Goal: Check status: Check status

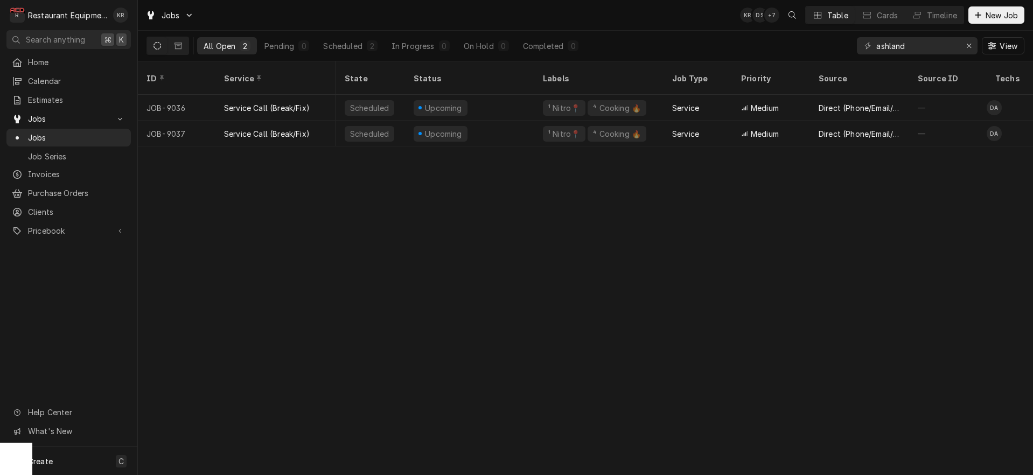
scroll to position [0, 745]
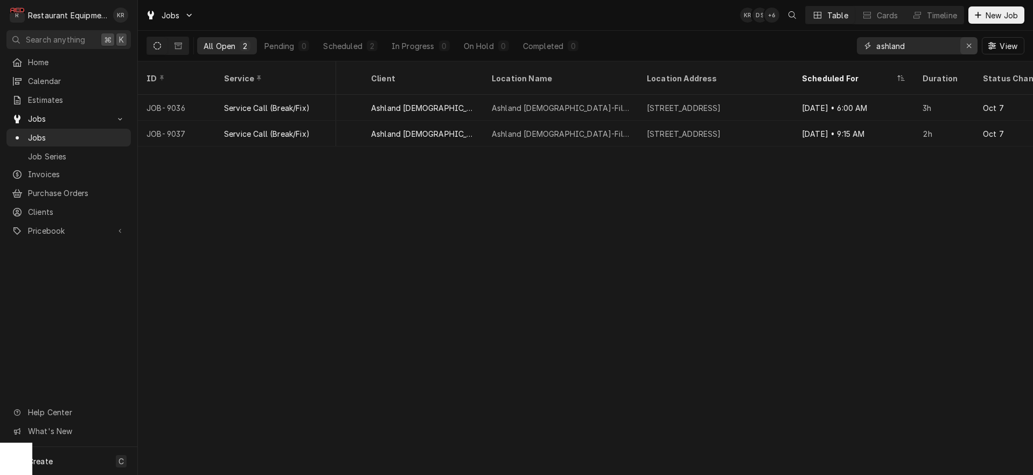
click at [968, 45] on icon "Erase input" at bounding box center [969, 46] width 6 height 8
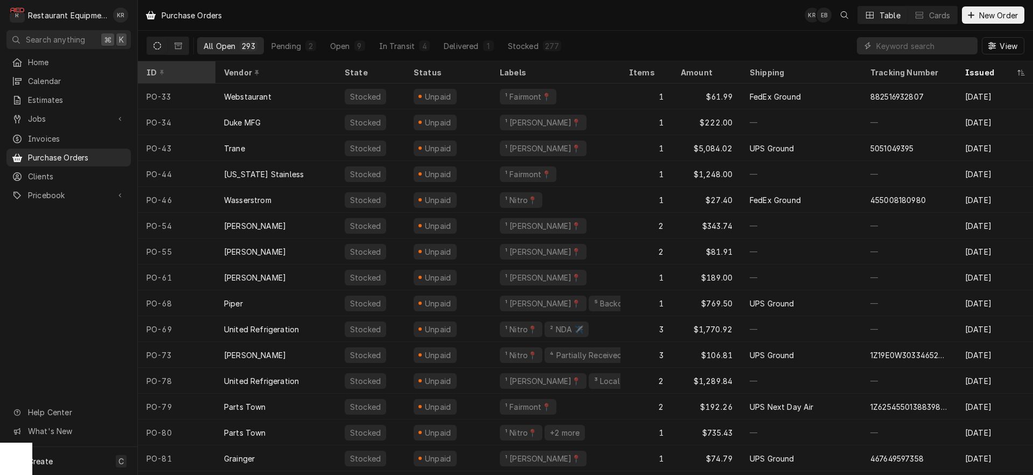
click at [155, 71] on div "ID" at bounding box center [176, 72] width 58 height 11
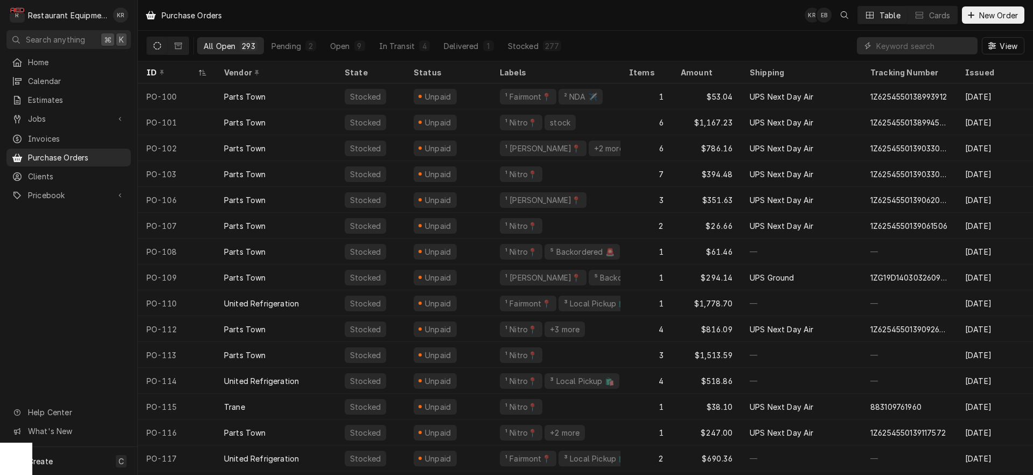
click at [155, 71] on div "ID" at bounding box center [172, 72] width 50 height 11
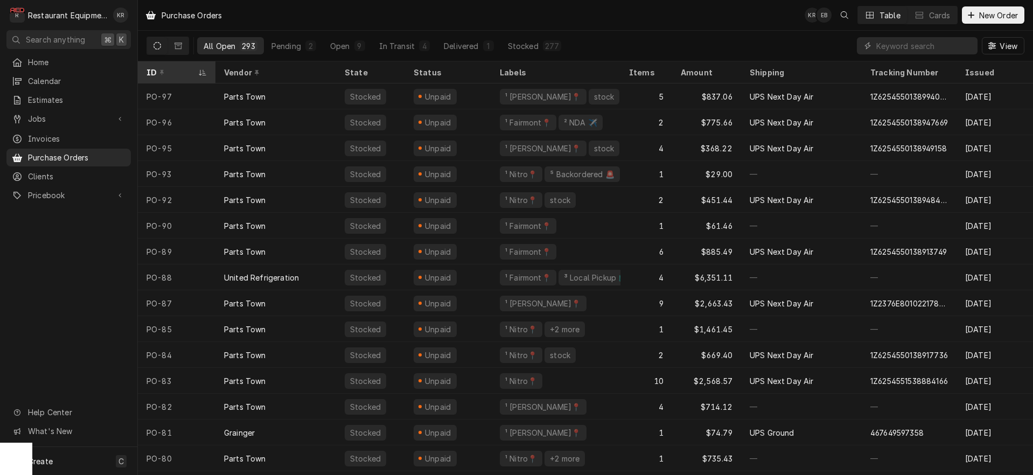
click at [155, 71] on div "ID" at bounding box center [172, 72] width 50 height 11
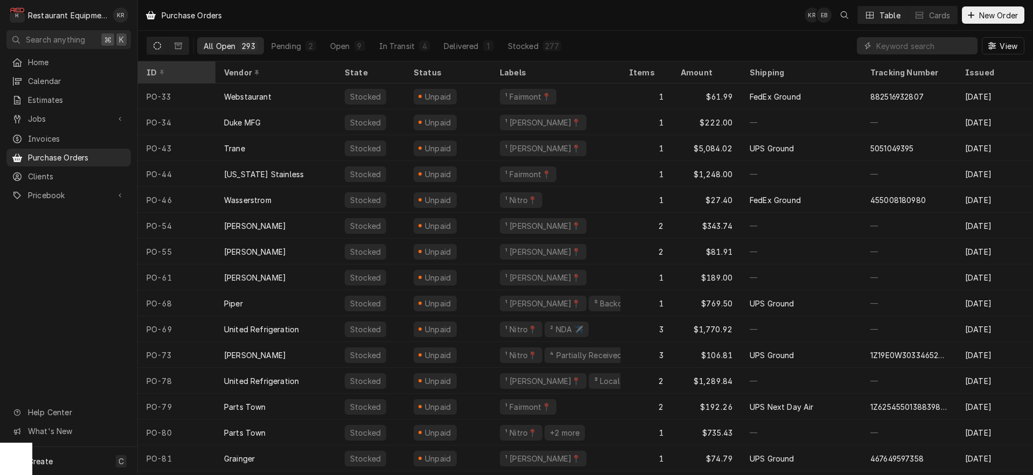
click at [155, 71] on div "ID" at bounding box center [176, 72] width 58 height 11
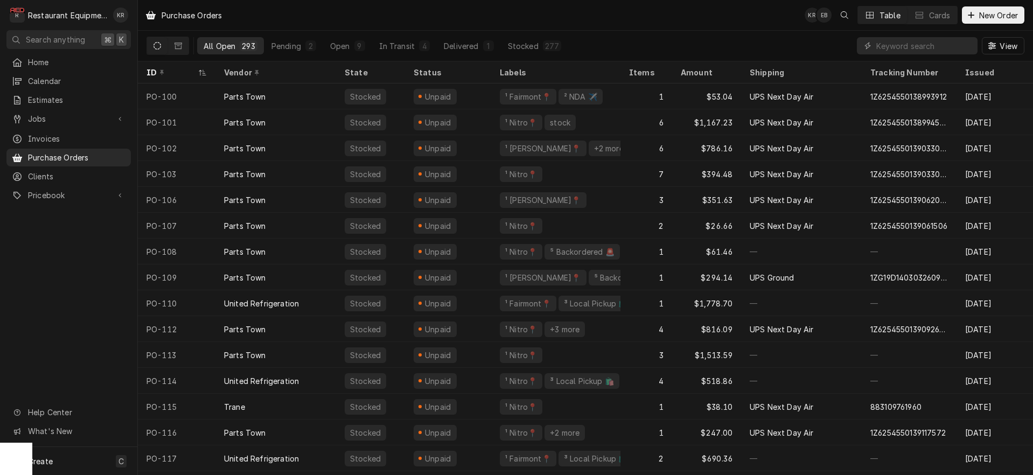
scroll to position [0, 260]
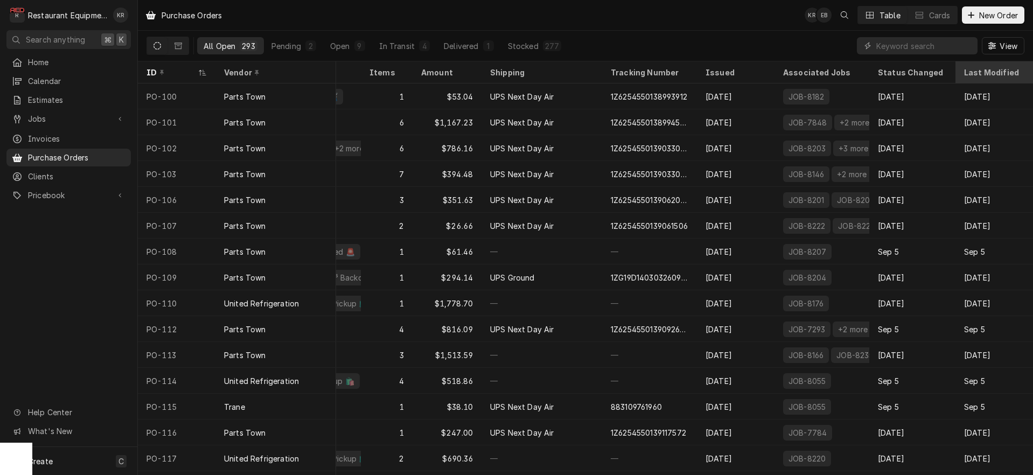
click at [988, 68] on div "Last Modified" at bounding box center [993, 72] width 58 height 11
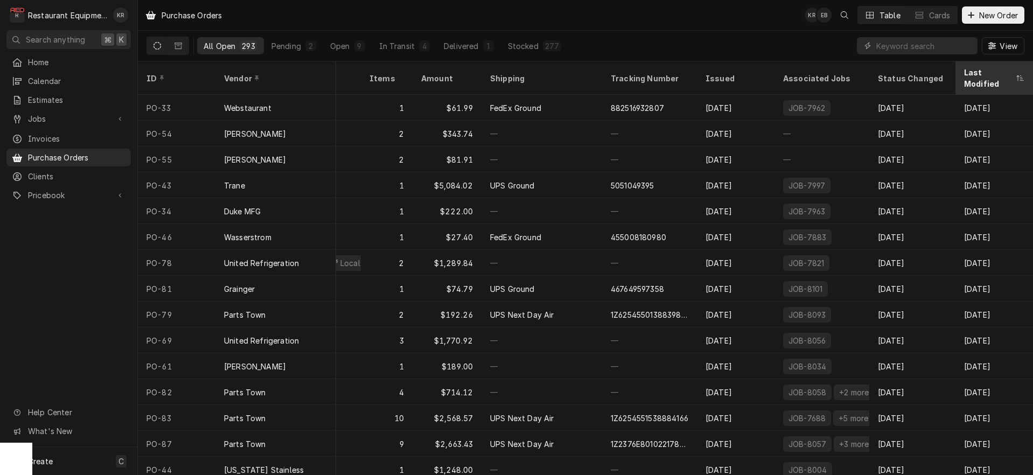
click at [985, 68] on div "Last Modified" at bounding box center [989, 78] width 50 height 23
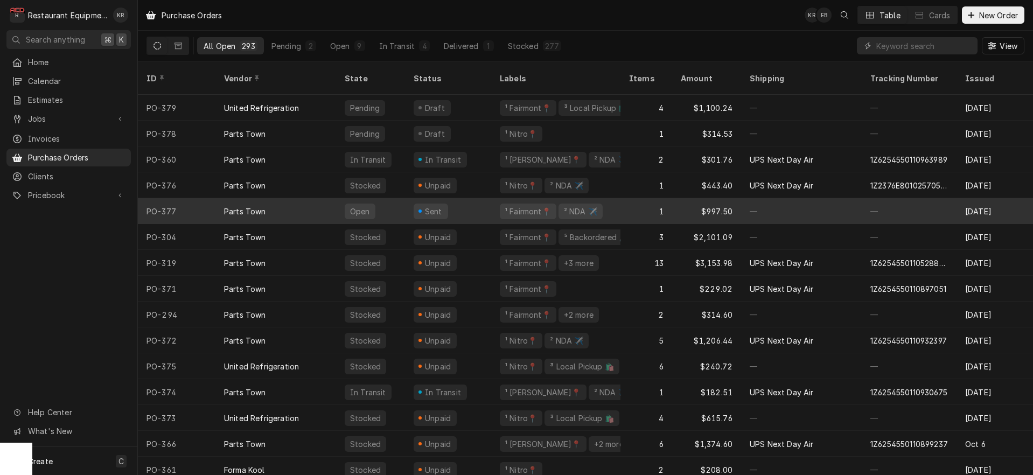
click at [455, 198] on div "Sent" at bounding box center [448, 211] width 86 height 26
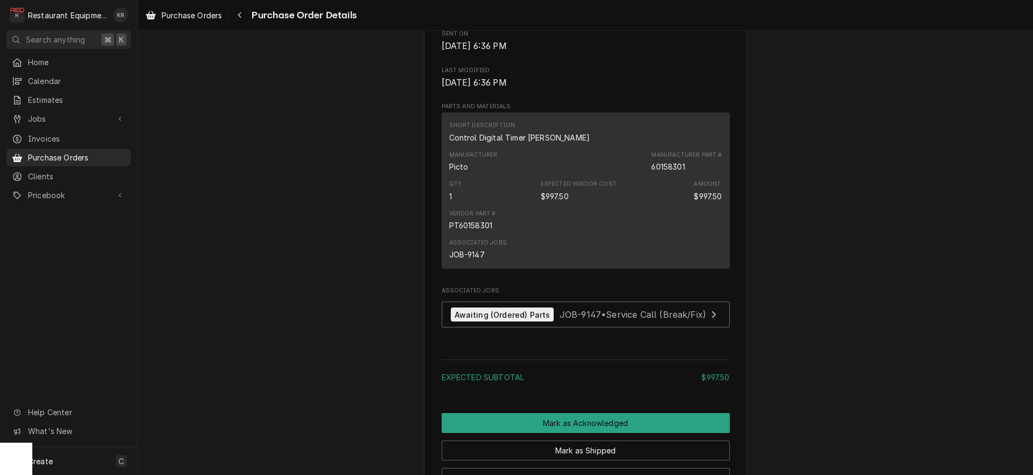
scroll to position [829, 0]
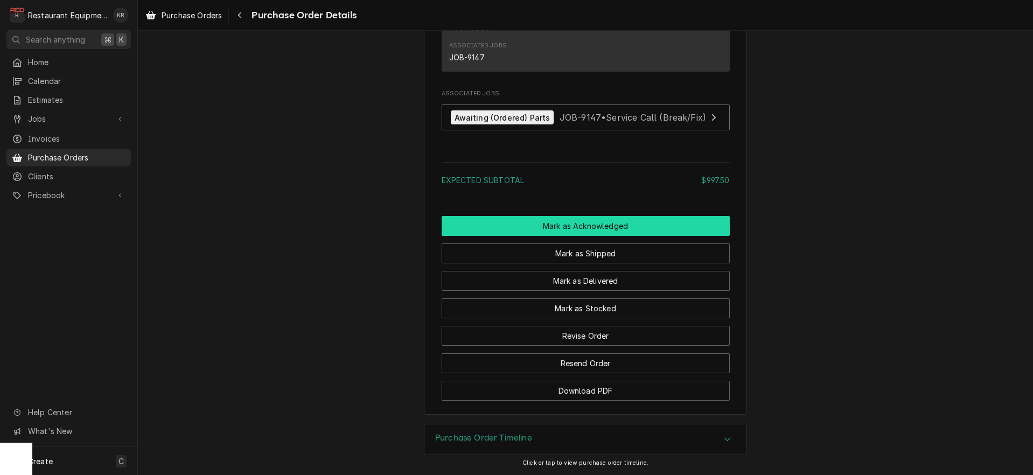
click at [555, 218] on button "Mark as Acknowledged" at bounding box center [586, 226] width 288 height 20
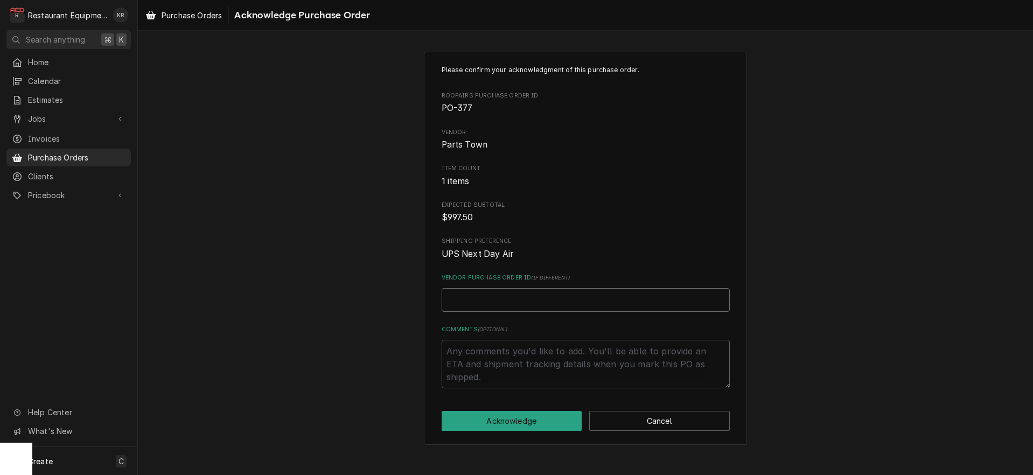
click at [490, 302] on input "Vendor Purchase Order ID ( if different )" at bounding box center [586, 300] width 288 height 24
paste input "0506813365"
type textarea "x"
type input "0506813365"
click at [535, 426] on button "Acknowledge" at bounding box center [512, 421] width 141 height 20
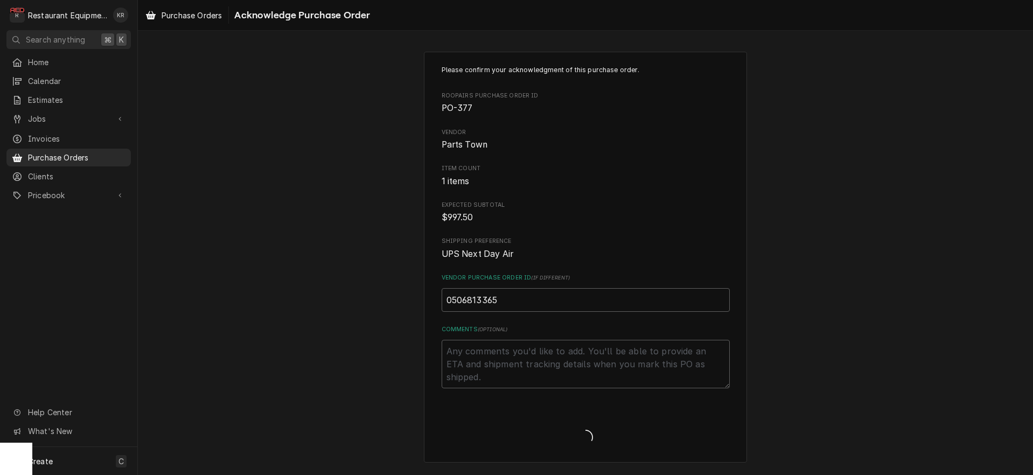
type textarea "x"
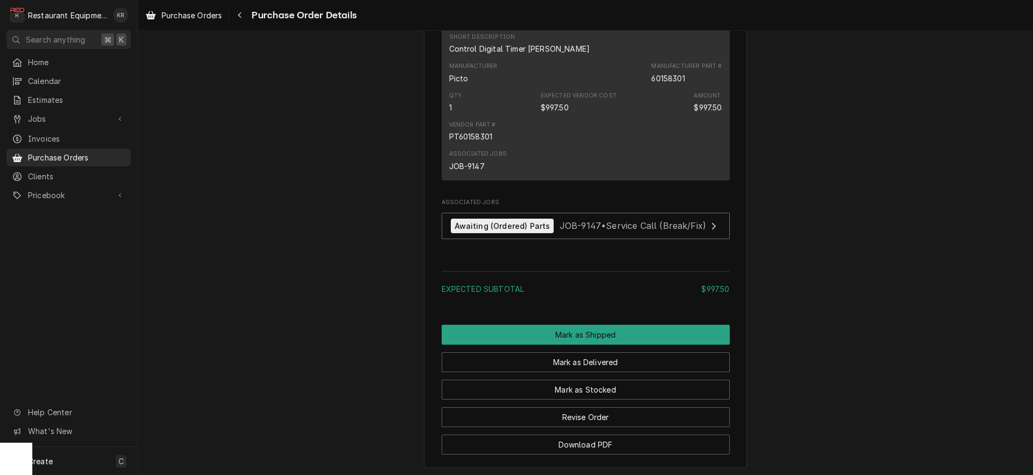
scroll to position [811, 0]
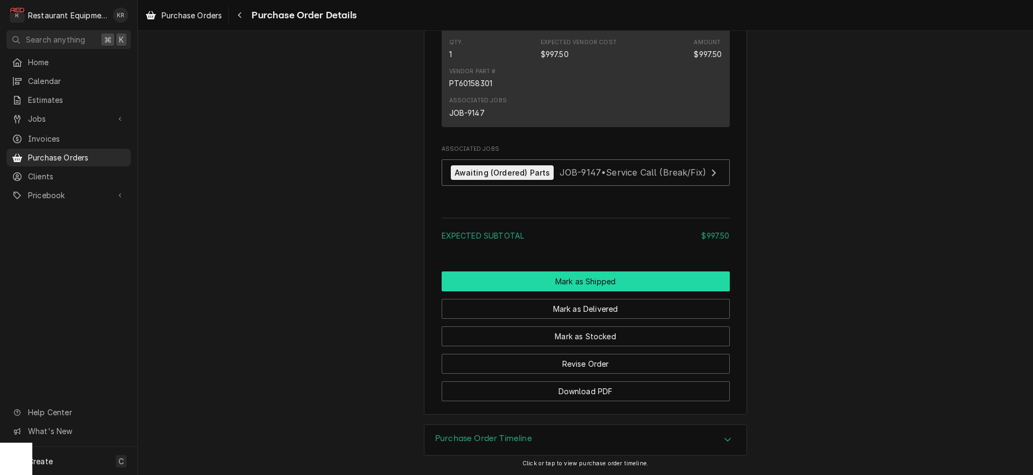
click at [566, 278] on button "Mark as Shipped" at bounding box center [586, 281] width 288 height 20
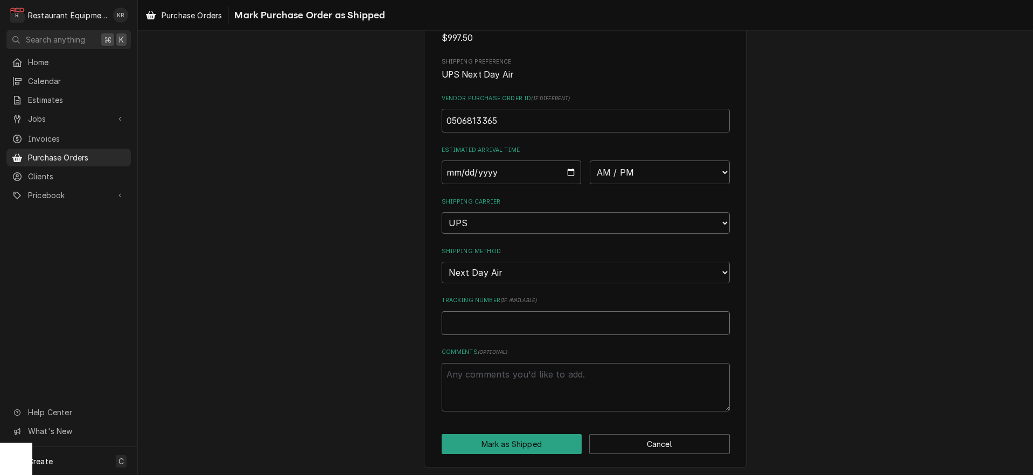
scroll to position [179, 0]
click at [489, 323] on input "Tracking Number ( if available )" at bounding box center [586, 324] width 288 height 24
paste input "1Z6254550110962471"
type textarea "x"
type input "1Z6254550110962471"
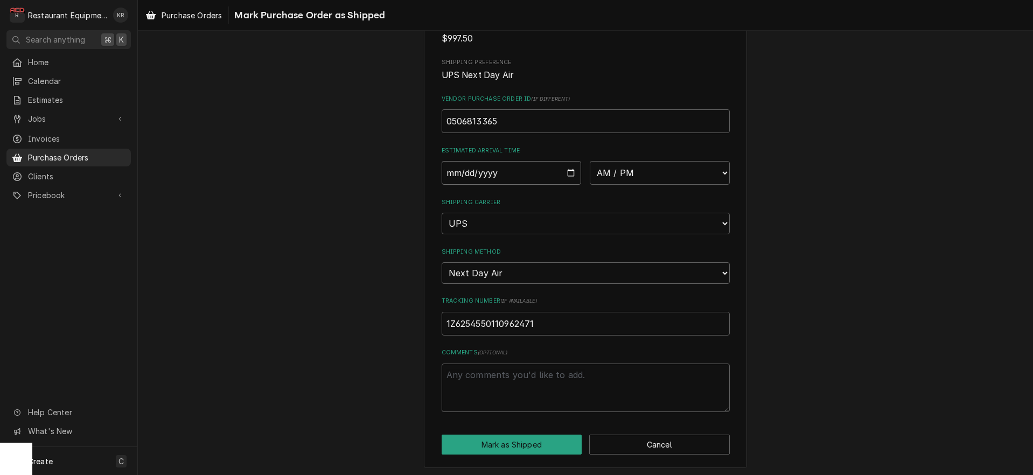
drag, startPoint x: 560, startPoint y: 177, endPoint x: 564, endPoint y: 173, distance: 5.8
click at [561, 175] on input "Date" at bounding box center [512, 173] width 140 height 24
click at [564, 173] on input "Date" at bounding box center [512, 173] width 140 height 24
type input "2025-10-13"
type textarea "x"
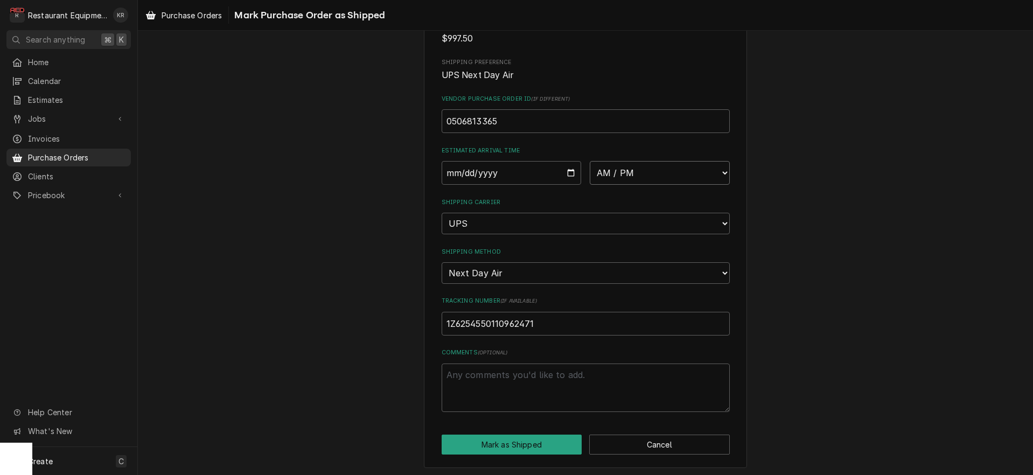
click at [590, 161] on select "AM / PM 6:00 AM 6:15 AM 6:30 AM 6:45 AM 7:00 AM 7:15 AM 7:30 AM 7:45 AM 8:00 AM…" at bounding box center [660, 173] width 140 height 24
select select "10:30:00"
click option "10:30 AM" at bounding box center [0, 0] width 0 height 0
click at [533, 440] on button "Mark as Shipped" at bounding box center [512, 445] width 141 height 20
type textarea "x"
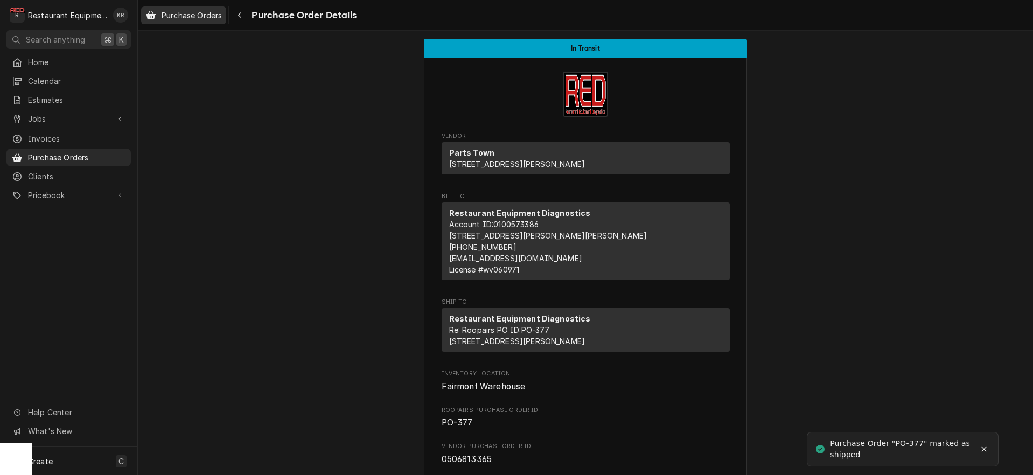
click at [203, 19] on span "Purchase Orders" at bounding box center [192, 15] width 60 height 11
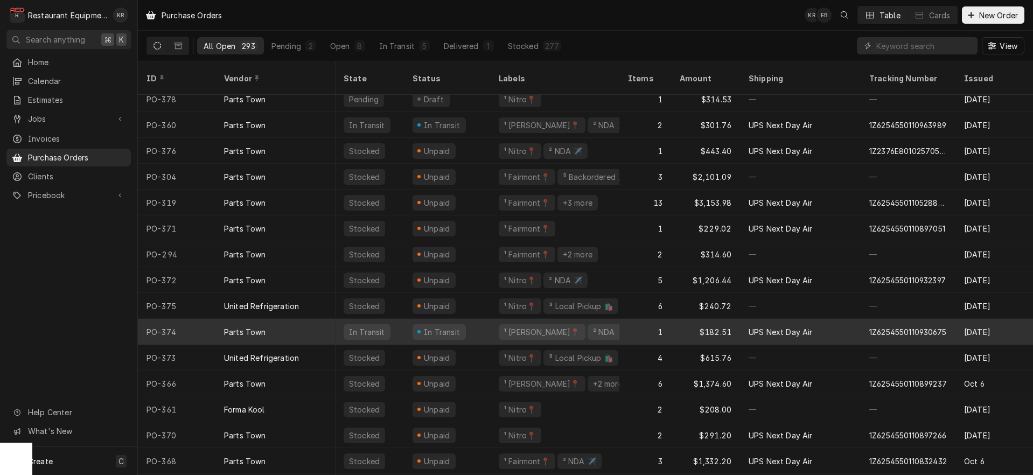
scroll to position [68, 1]
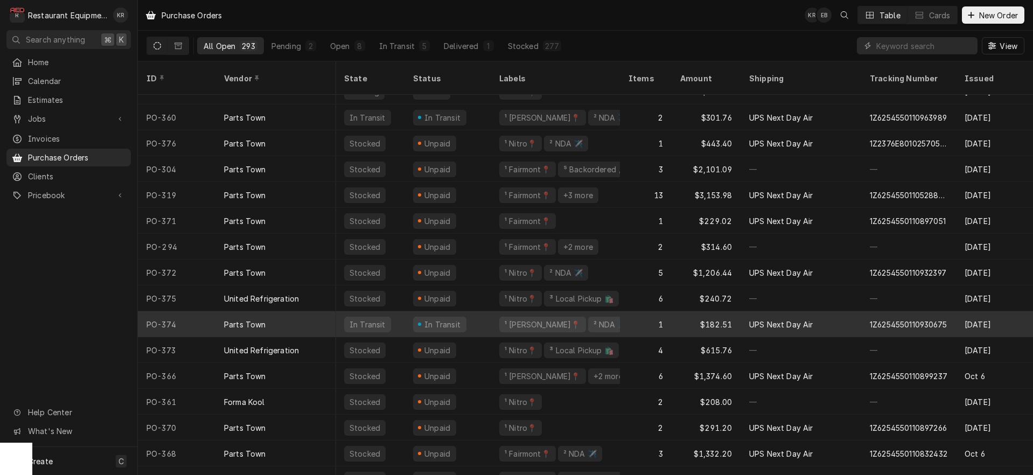
click at [433, 319] on div "In Transit" at bounding box center [442, 324] width 39 height 11
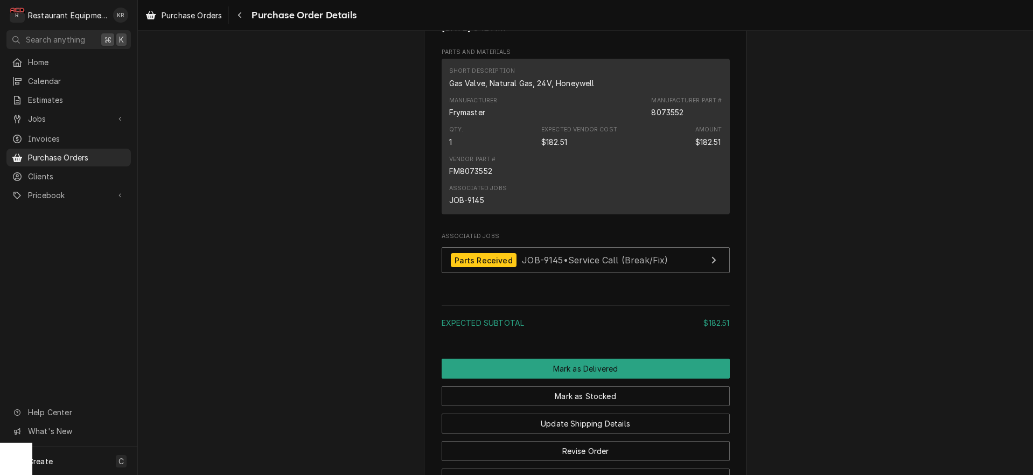
scroll to position [847, 0]
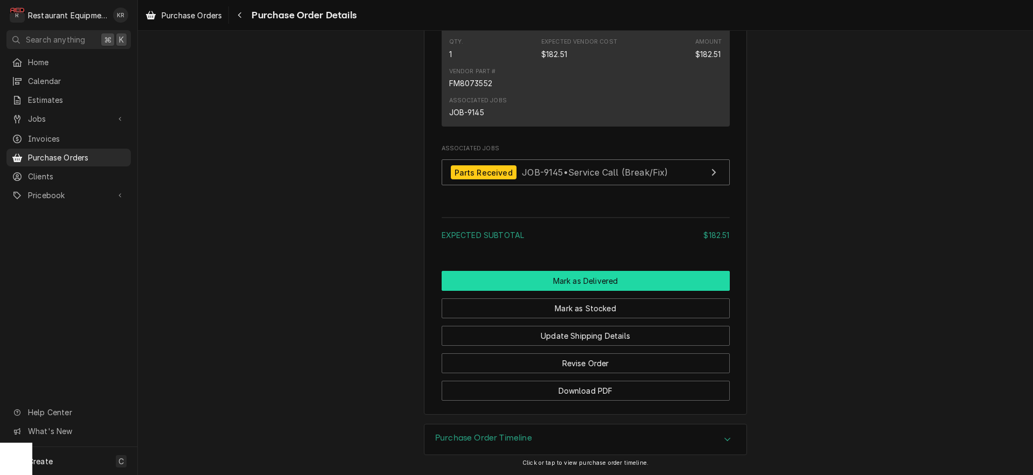
click at [581, 281] on button "Mark as Delivered" at bounding box center [586, 281] width 288 height 20
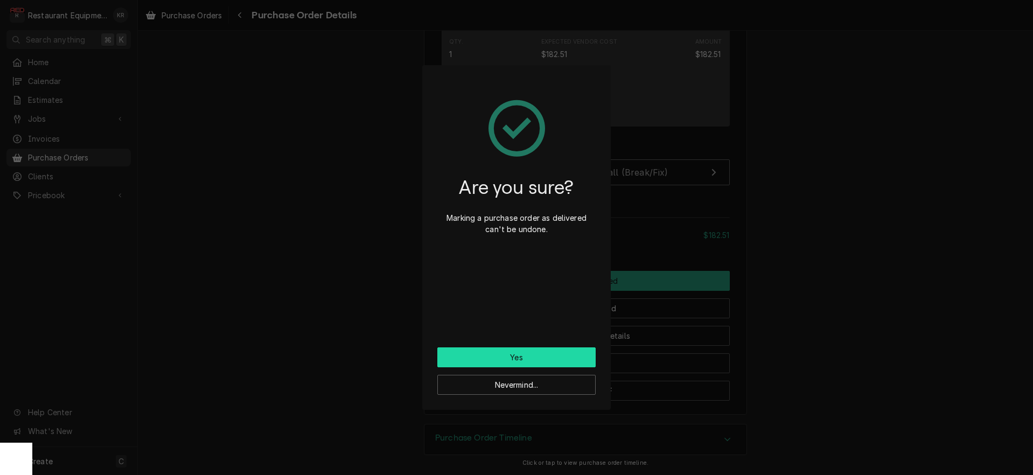
click at [518, 364] on button "Yes" at bounding box center [516, 357] width 158 height 20
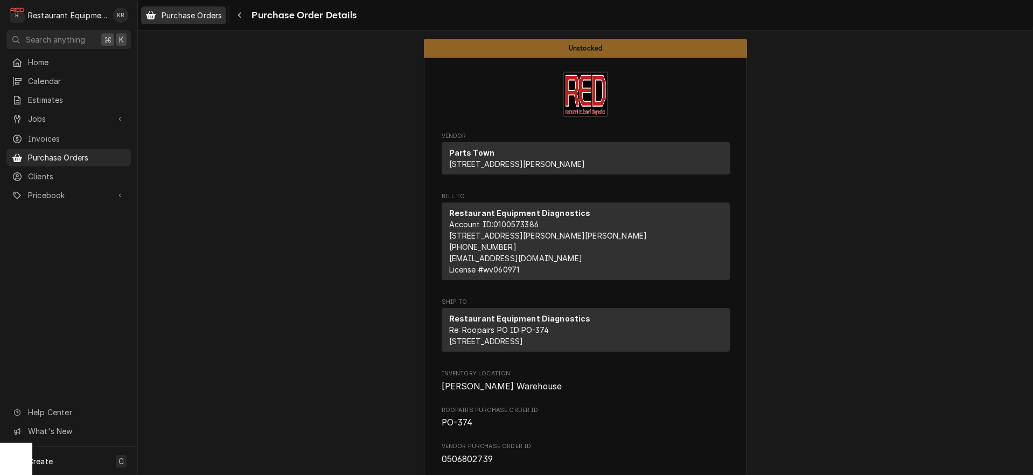
click at [218, 16] on span "Purchase Orders" at bounding box center [192, 15] width 60 height 11
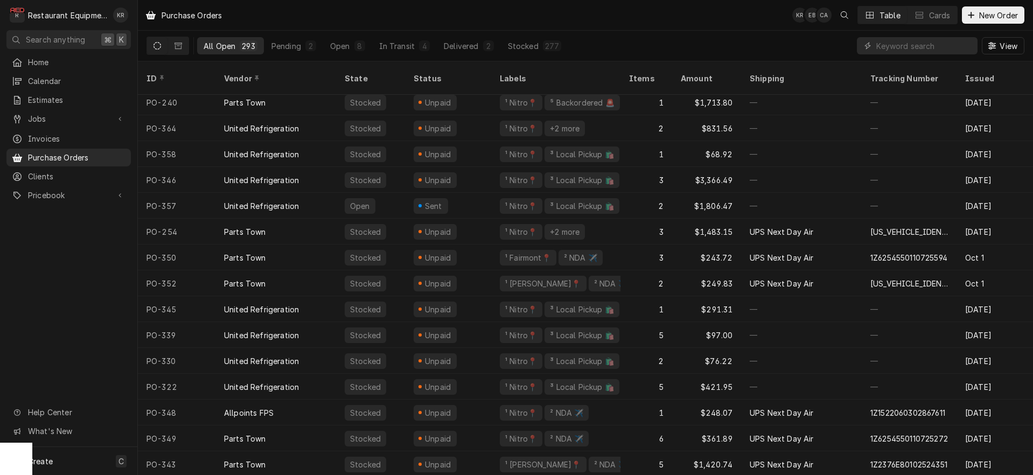
scroll to position [856, 0]
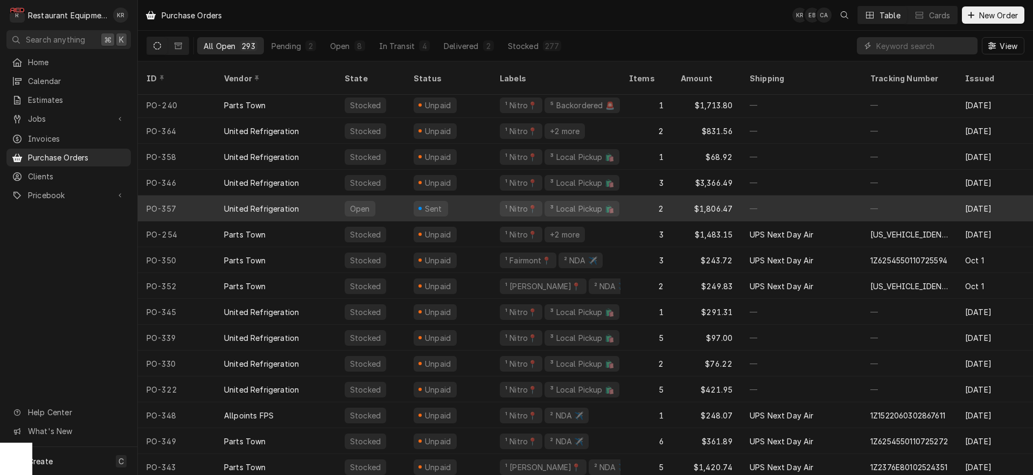
click at [471, 196] on div "Sent" at bounding box center [448, 209] width 86 height 26
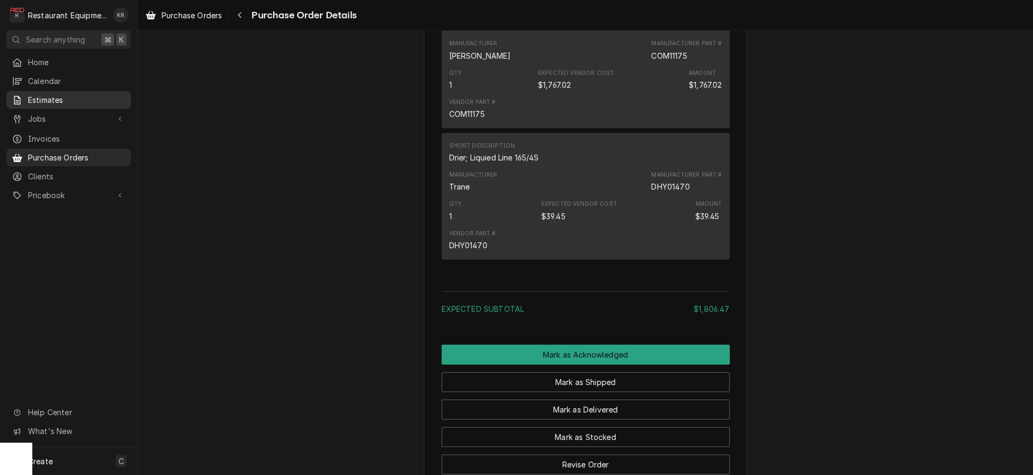
scroll to position [673, 0]
click at [188, 16] on span "Purchase Orders" at bounding box center [192, 15] width 60 height 11
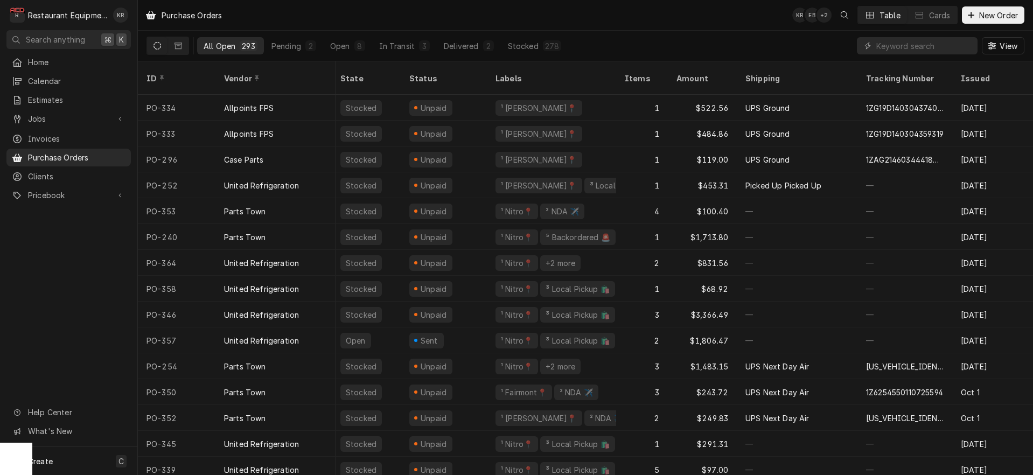
scroll to position [730, 4]
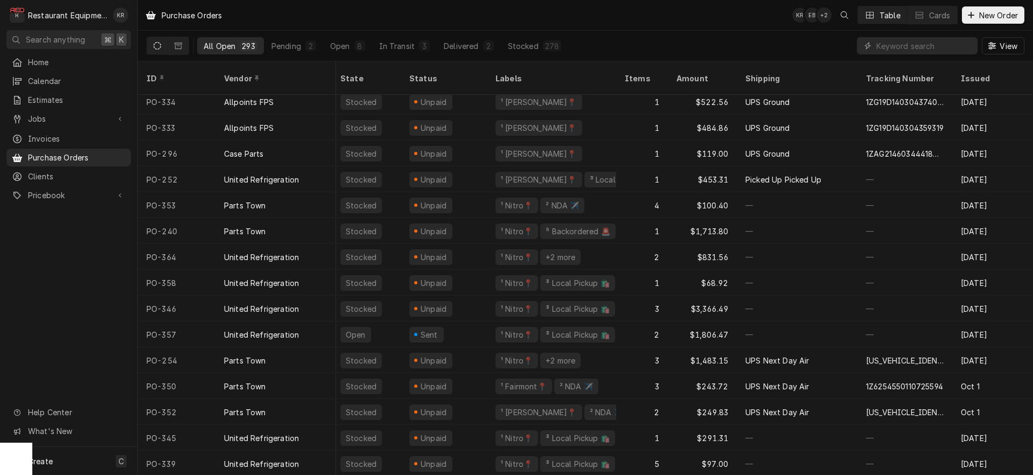
click at [436, 329] on div "Sent" at bounding box center [429, 334] width 20 height 11
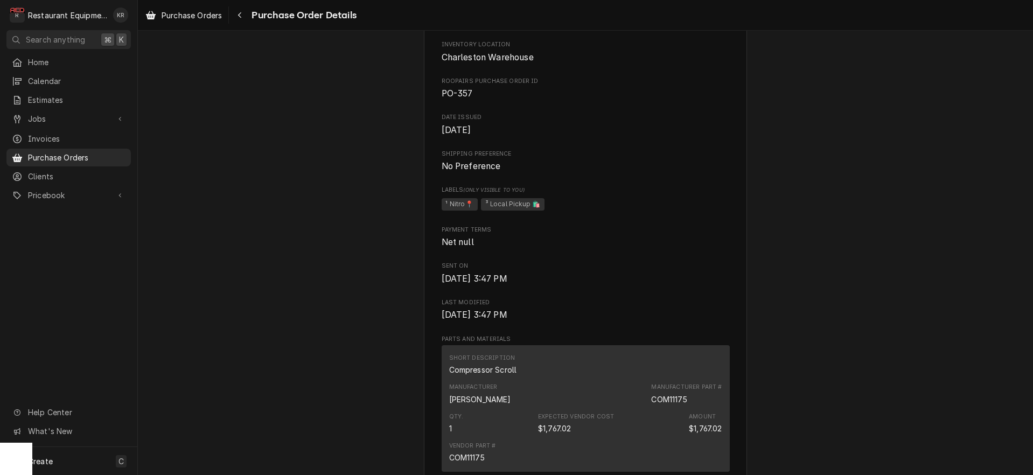
scroll to position [824, 0]
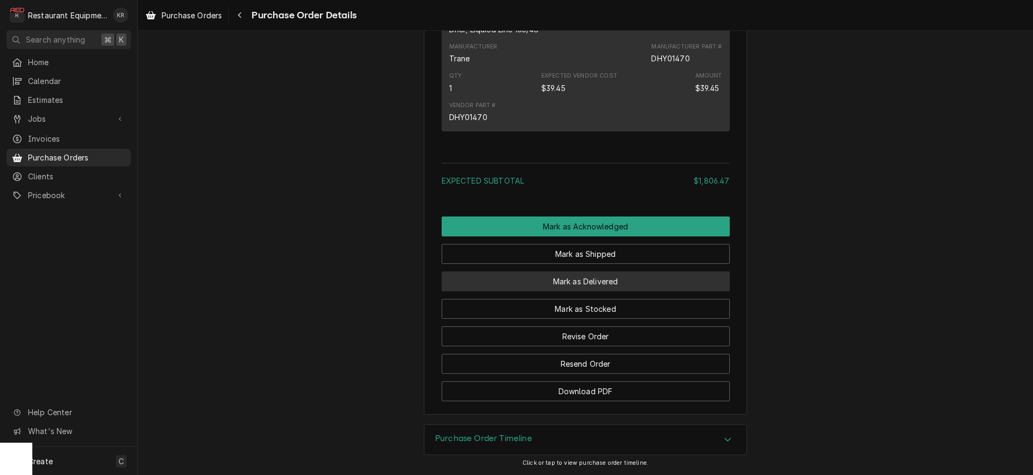
click at [572, 276] on button "Mark as Delivered" at bounding box center [586, 281] width 288 height 20
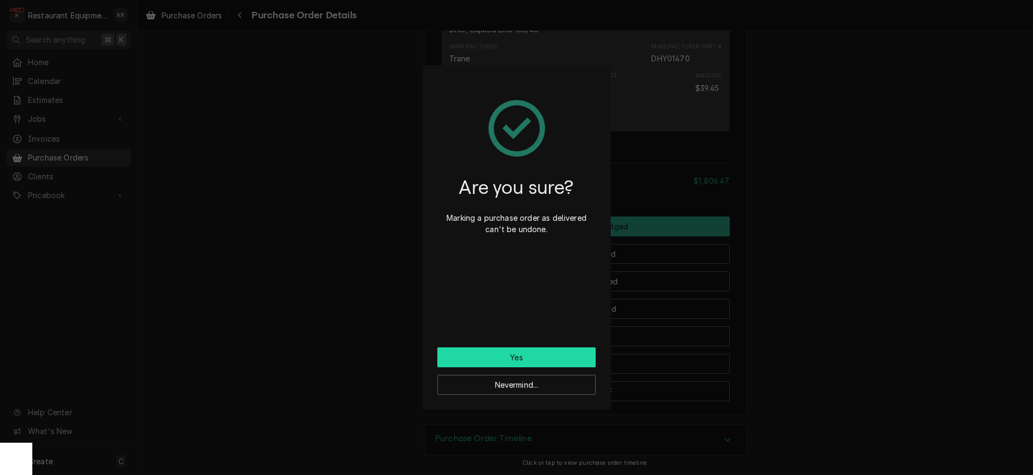
click at [548, 359] on button "Yes" at bounding box center [516, 357] width 158 height 20
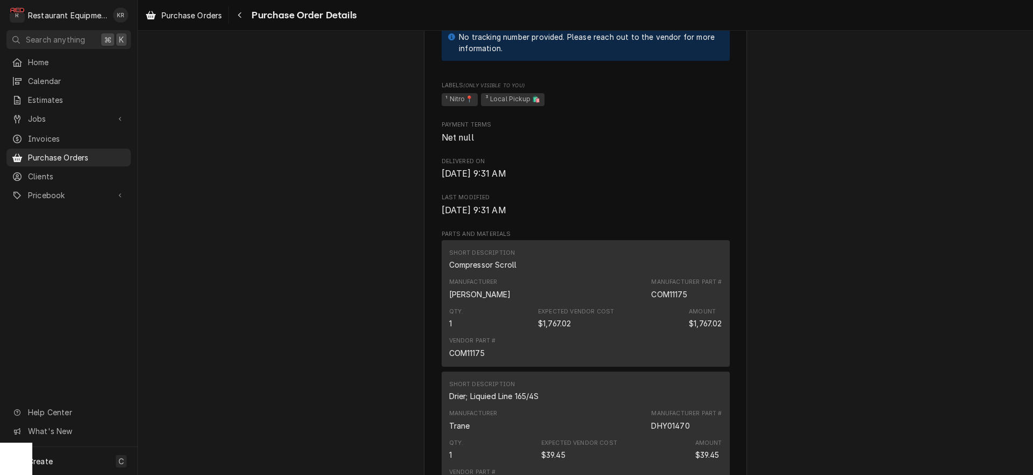
scroll to position [878, 0]
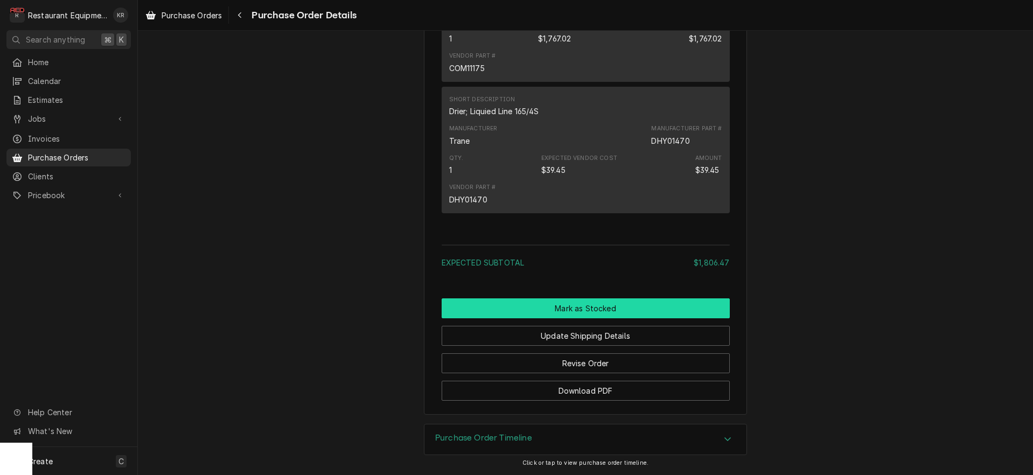
click at [574, 309] on button "Mark as Stocked" at bounding box center [586, 308] width 288 height 20
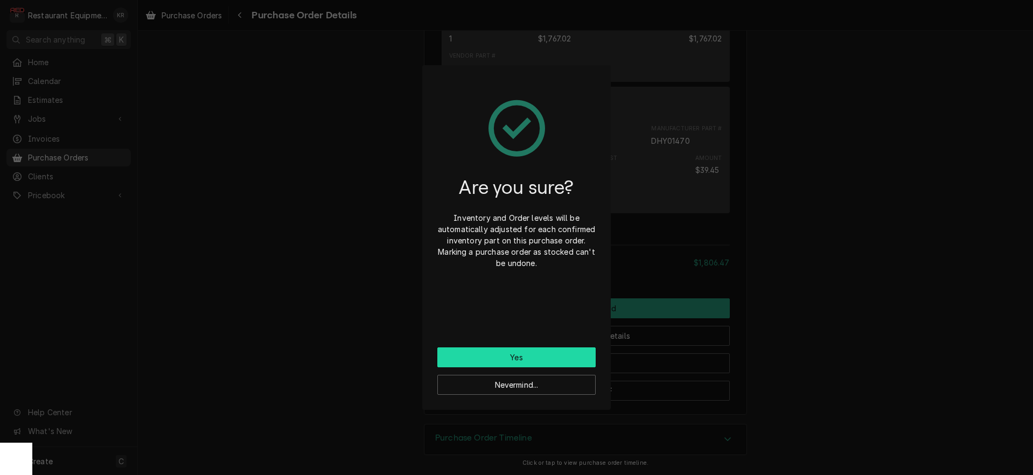
click at [527, 354] on button "Yes" at bounding box center [516, 357] width 158 height 20
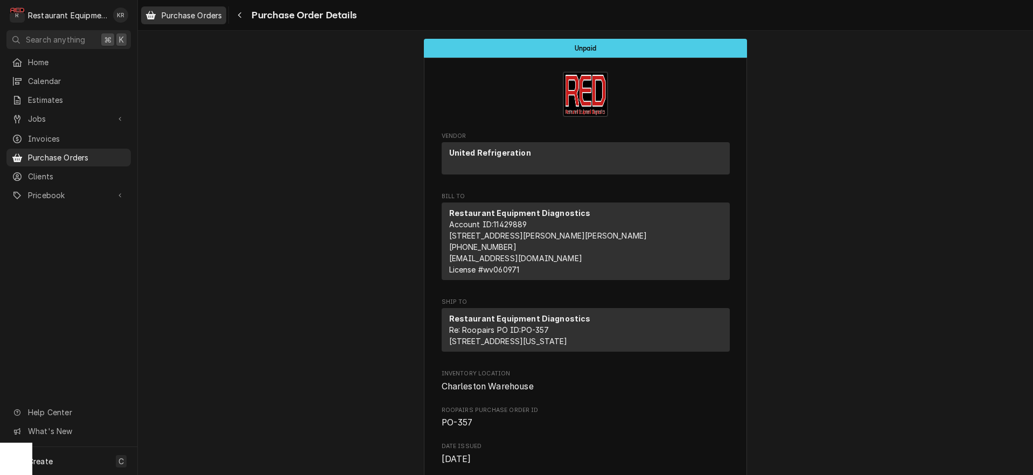
click at [199, 20] on span "Purchase Orders" at bounding box center [192, 15] width 60 height 11
